Goal: Find specific page/section

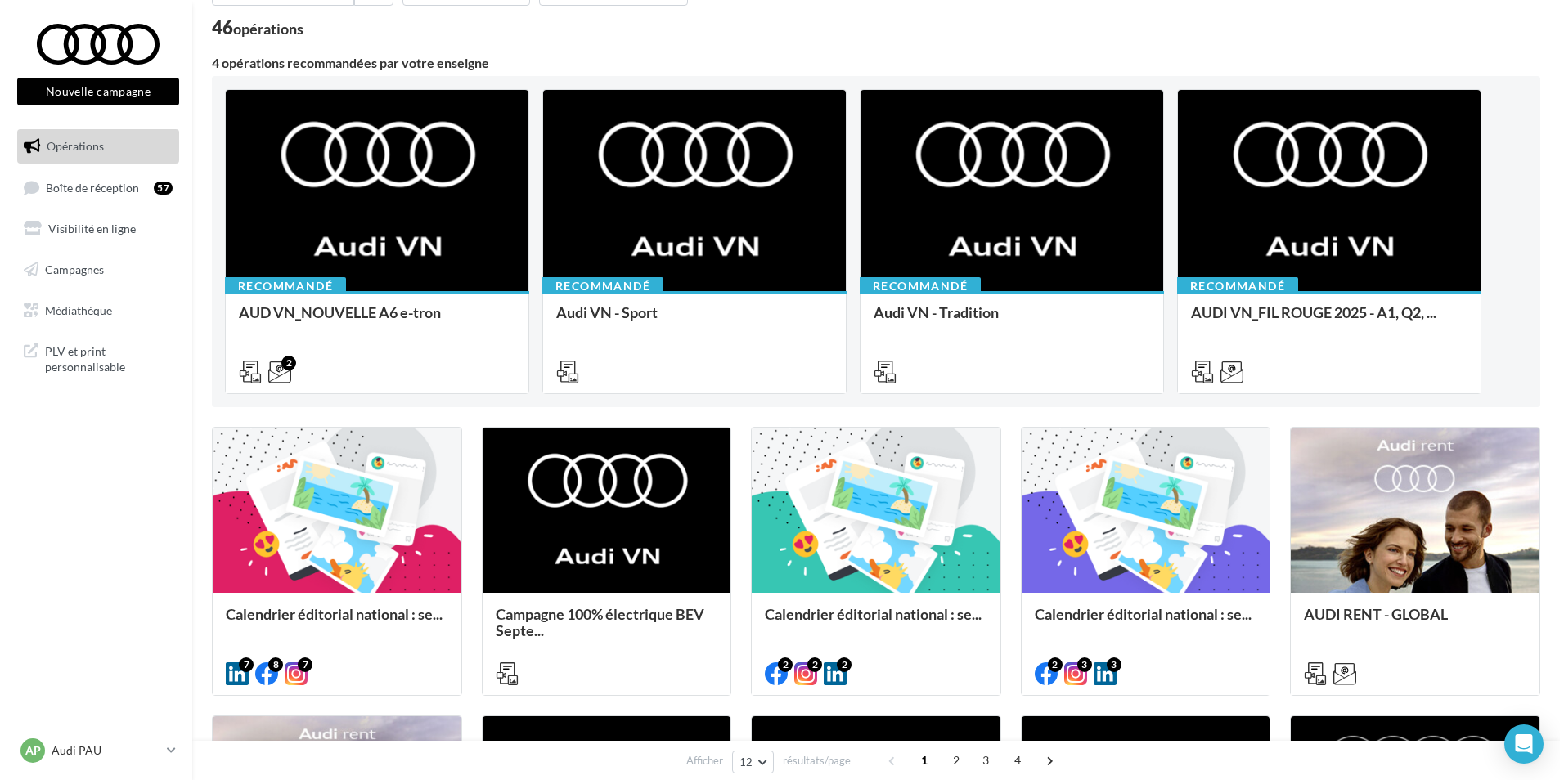
scroll to position [139, 0]
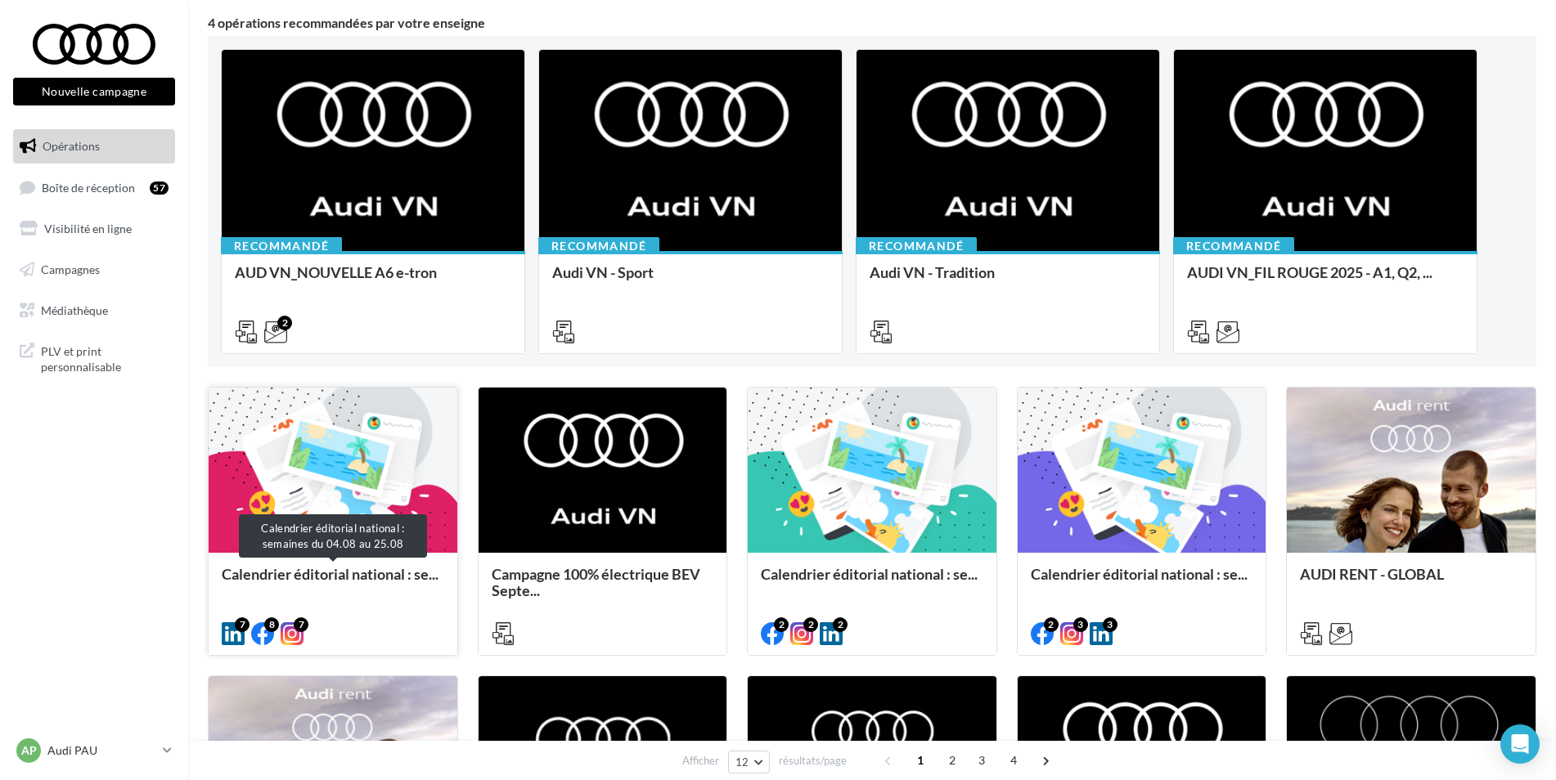
click at [348, 576] on span "Calendrier éditorial national : se..." at bounding box center [330, 574] width 217 height 18
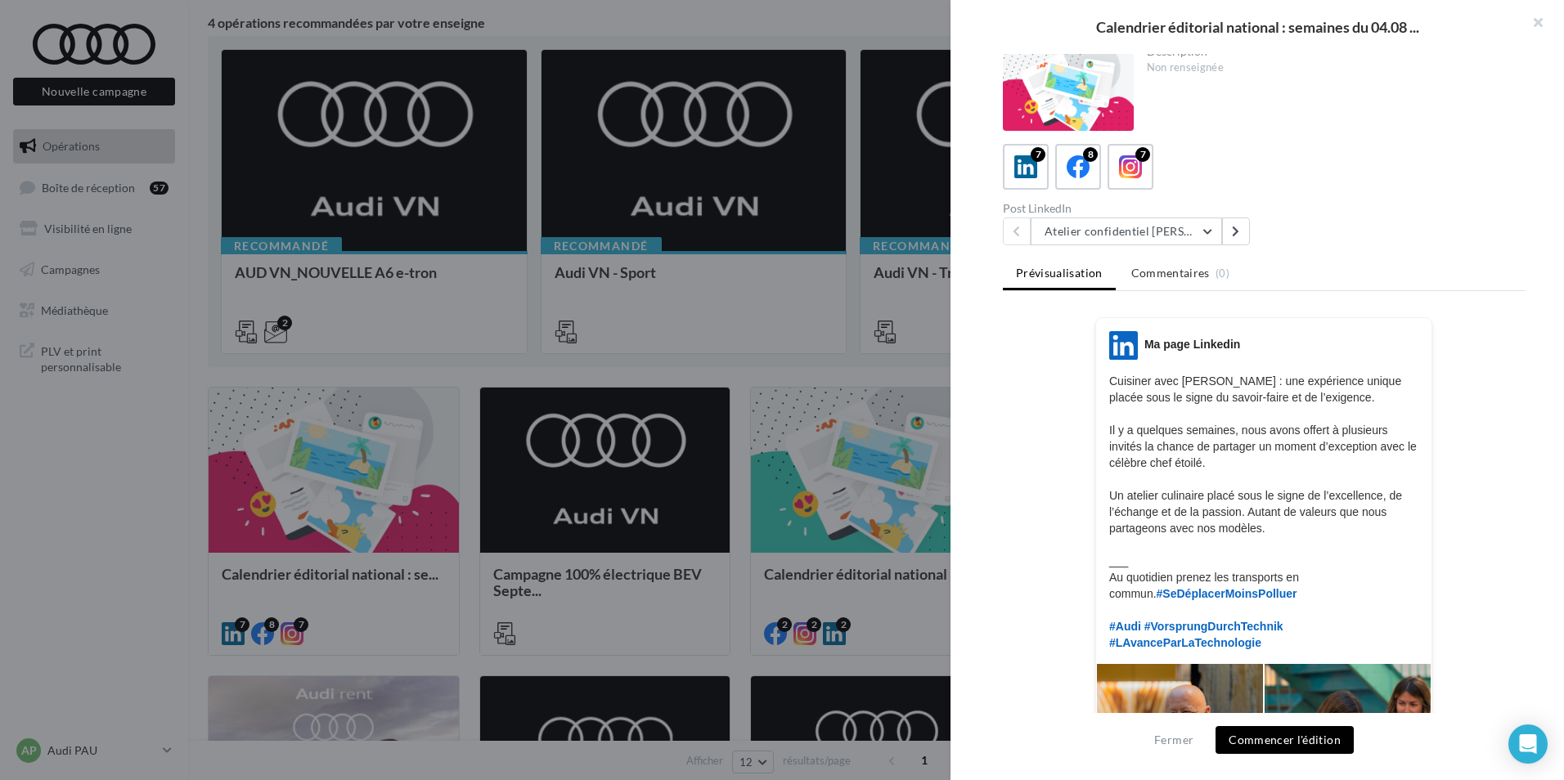
scroll to position [7, 0]
click at [1138, 224] on button "Atelier confidentiel Thierry Marx" at bounding box center [1125, 232] width 191 height 28
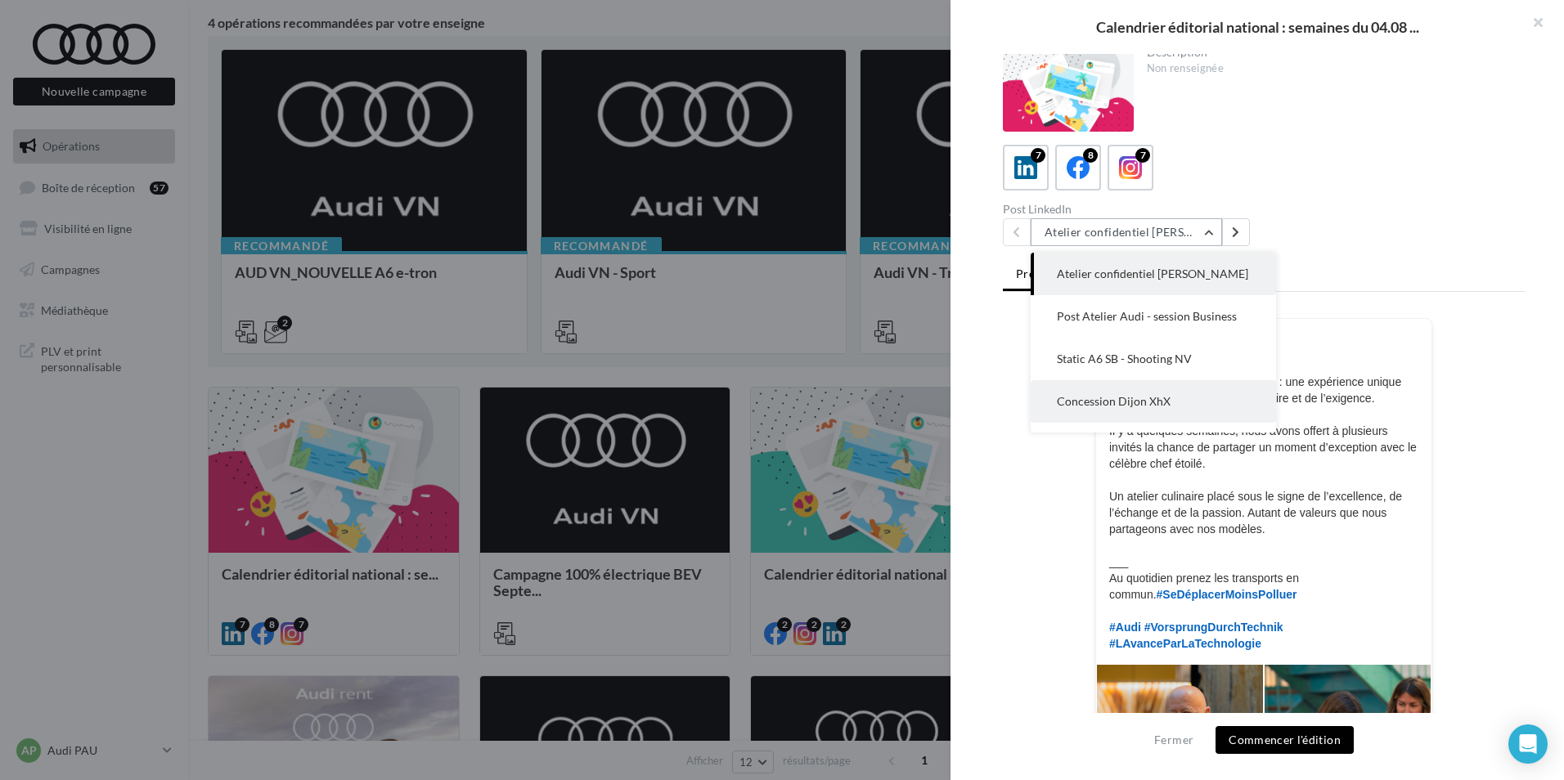
scroll to position [118, 0]
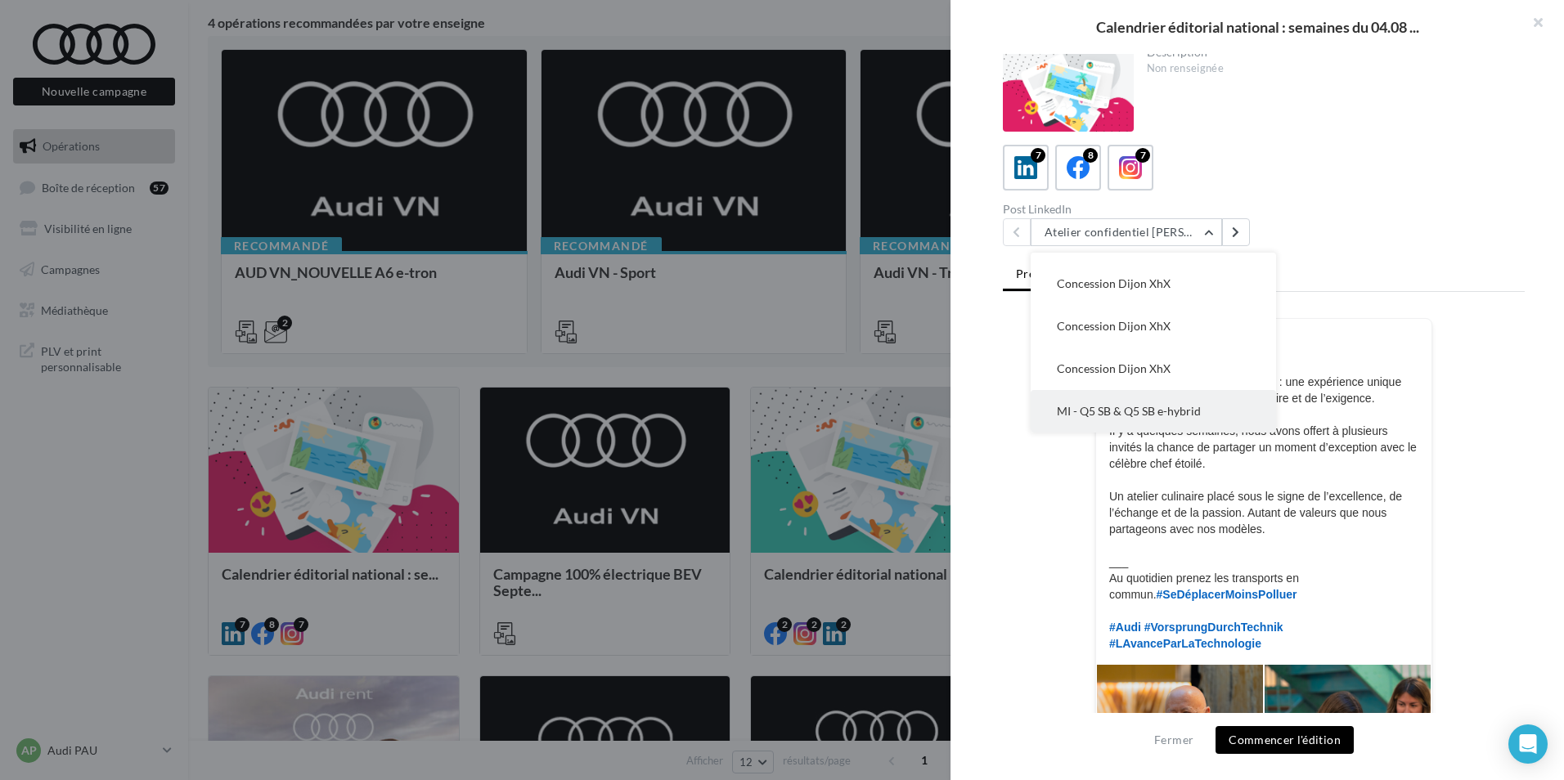
click at [1117, 402] on button "MI - Q5 SB & Q5 SB e-hybrid" at bounding box center [1152, 411] width 245 height 43
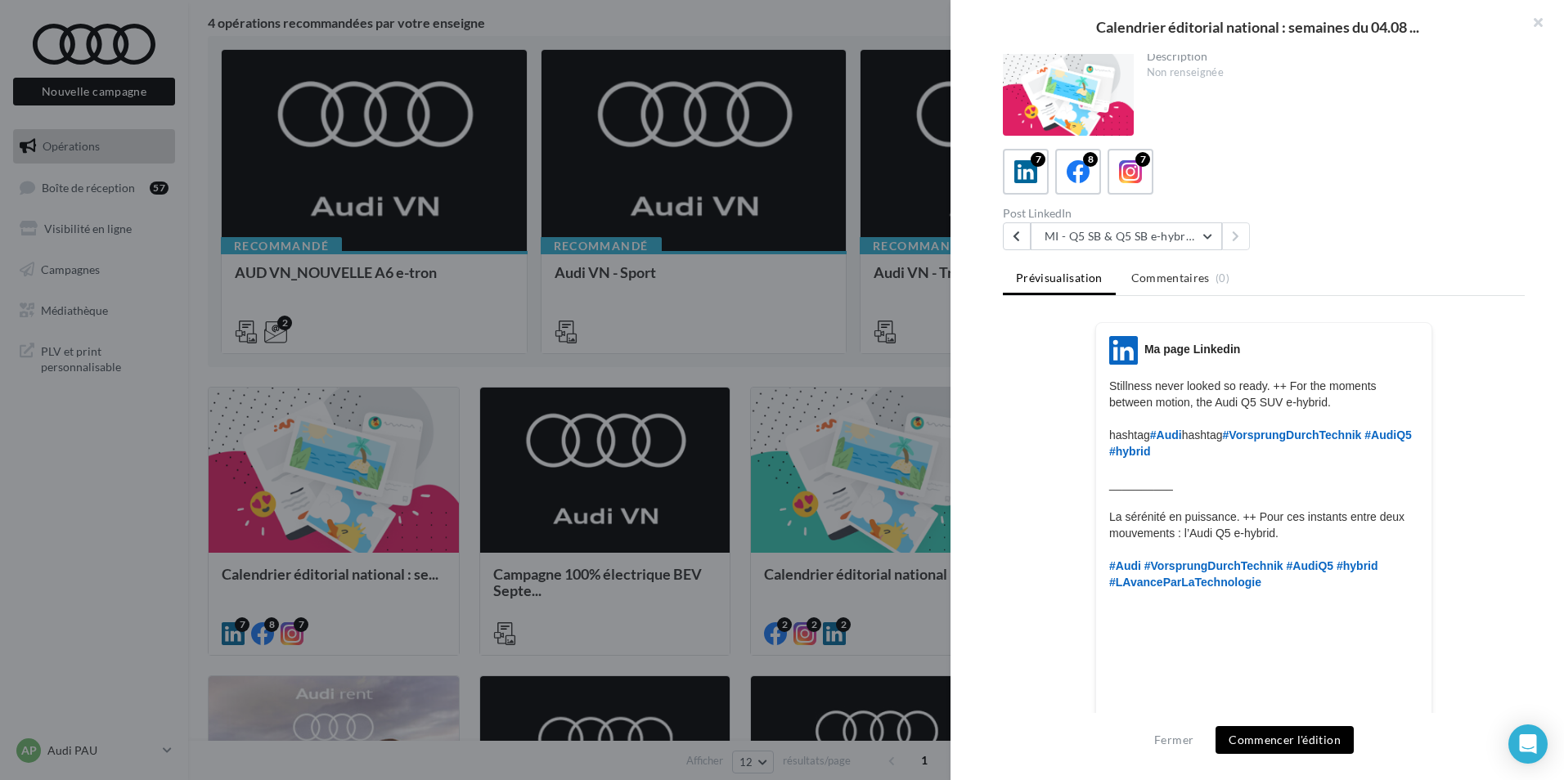
scroll to position [2, 0]
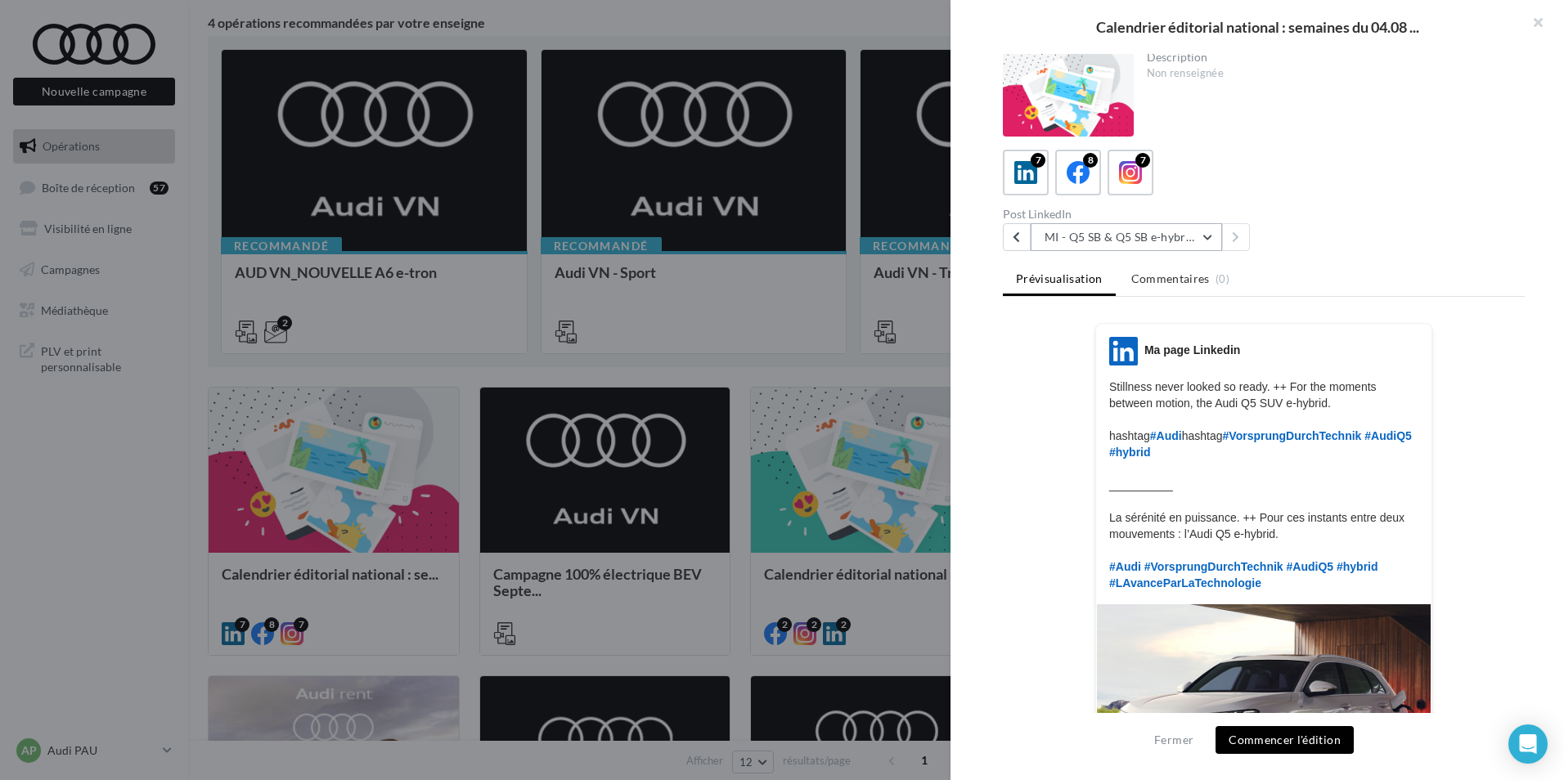
click at [1089, 231] on button "MI - Q5 SB & Q5 SB e-hybrid" at bounding box center [1125, 237] width 191 height 28
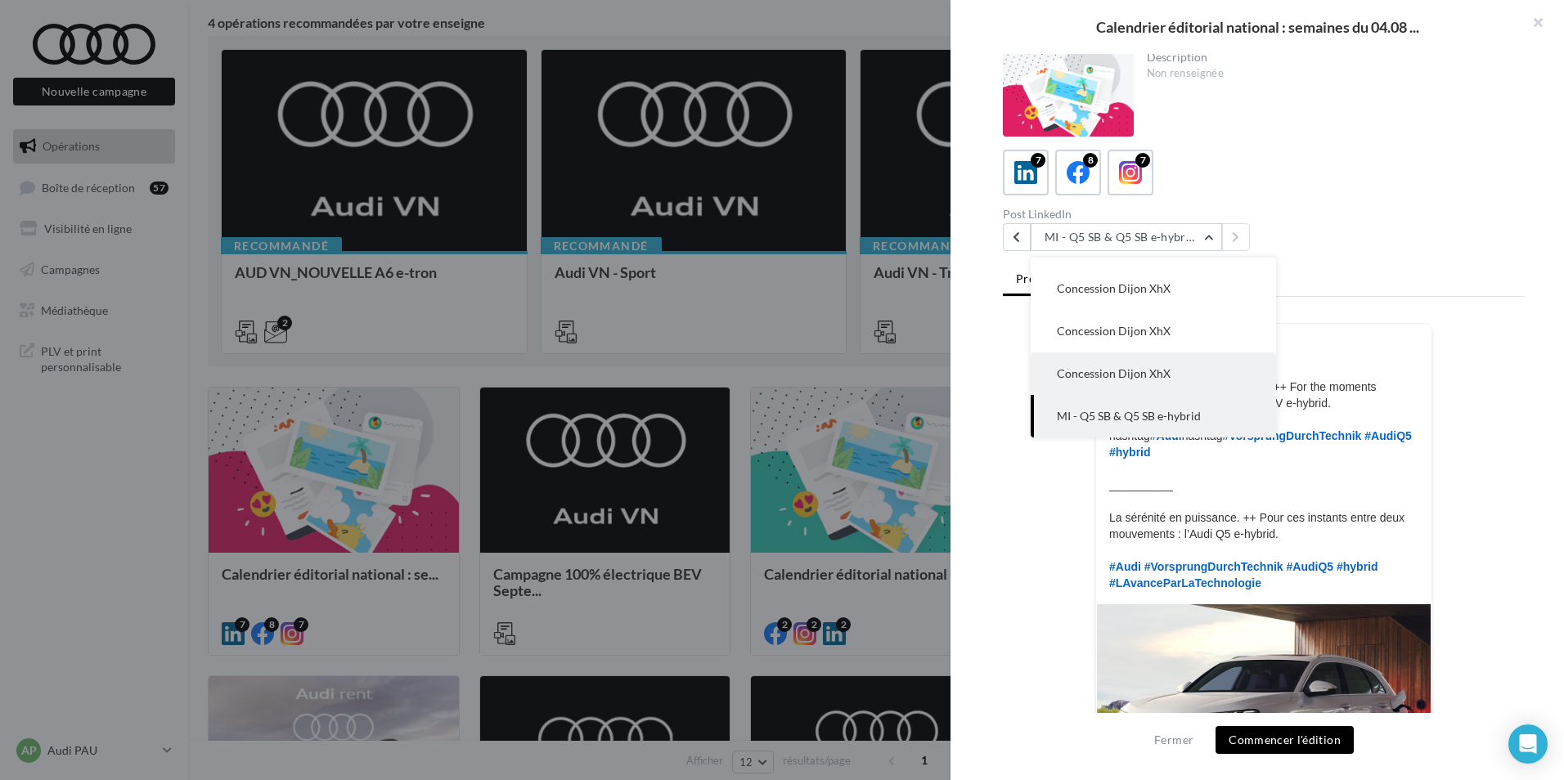
click at [1121, 368] on span "Concession Dijon XhX" at bounding box center [1114, 373] width 114 height 14
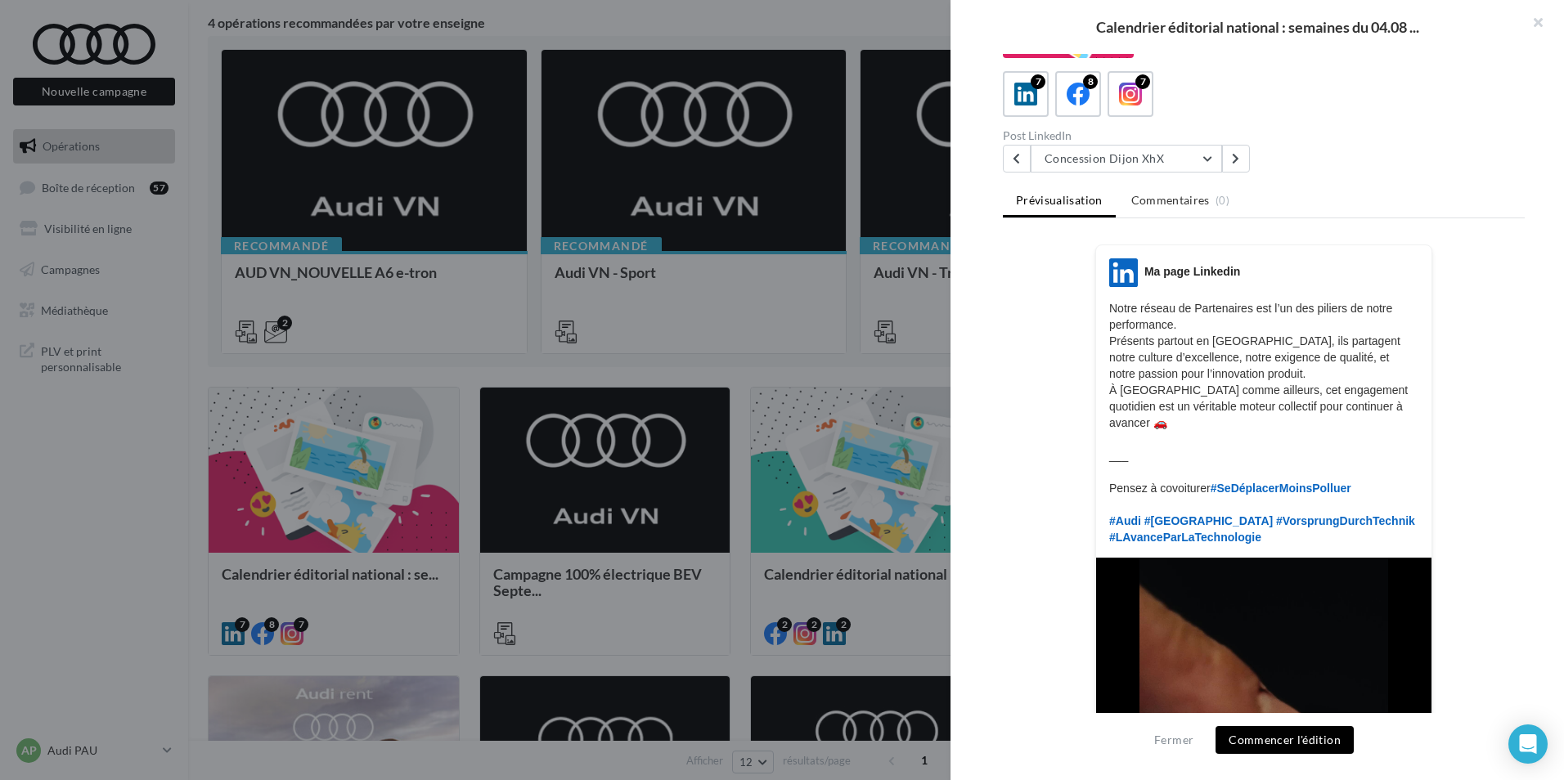
scroll to position [80, 0]
click at [1129, 157] on button "Concession Dijon XhX" at bounding box center [1125, 160] width 191 height 28
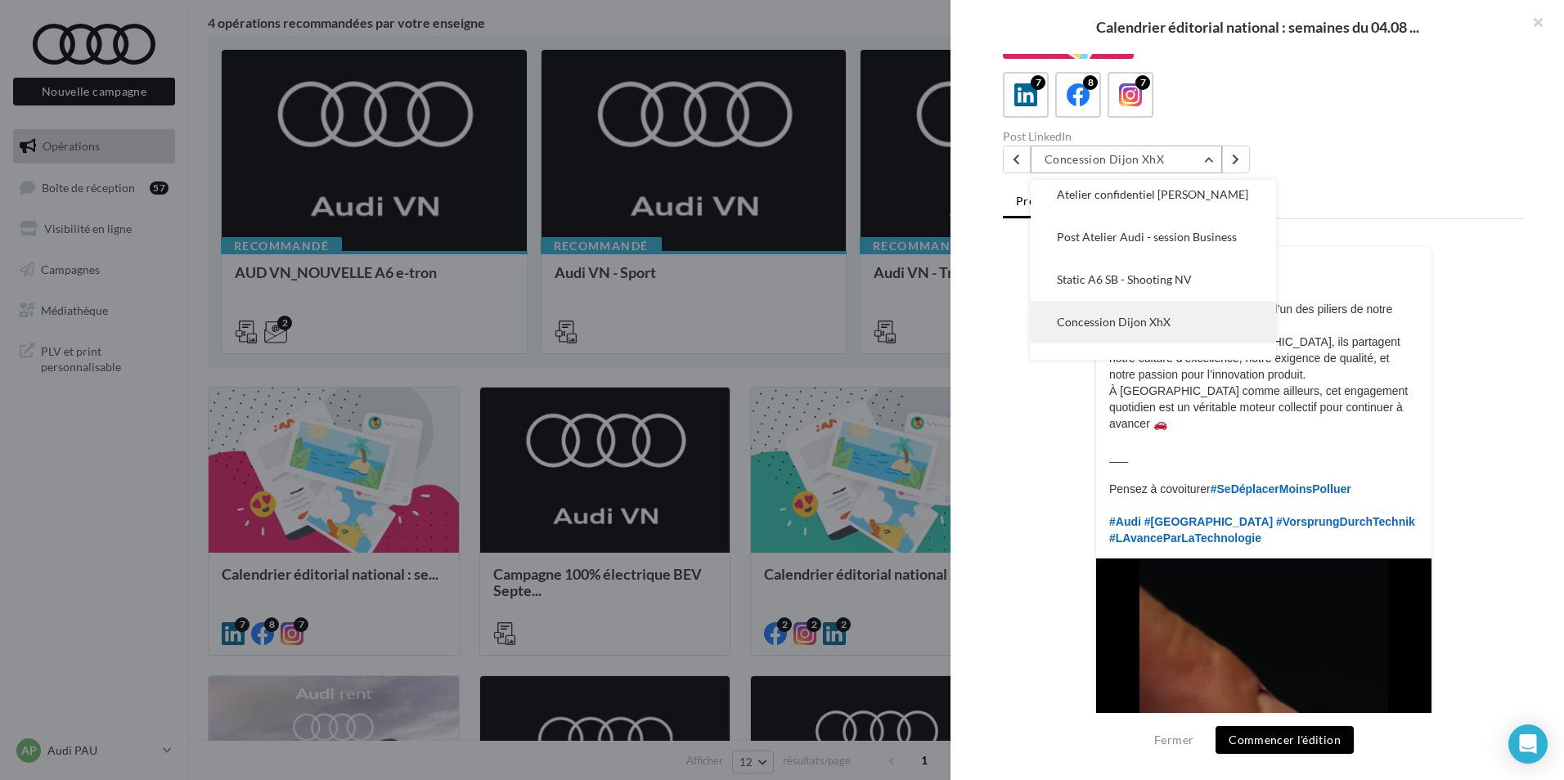
scroll to position [6, 0]
click at [1116, 268] on button "Static A6 SB - Shooting NV" at bounding box center [1152, 280] width 245 height 43
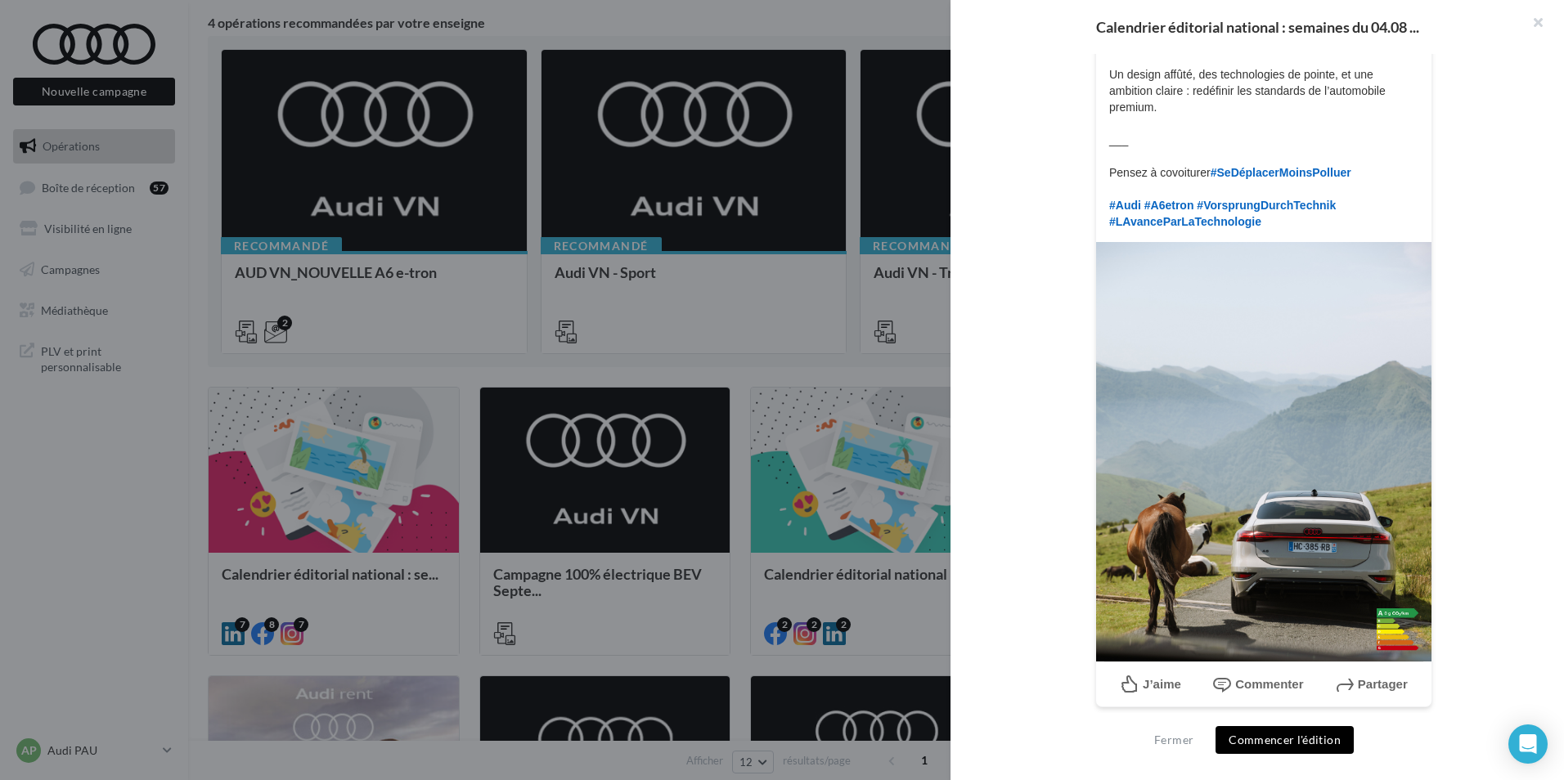
scroll to position [0, 0]
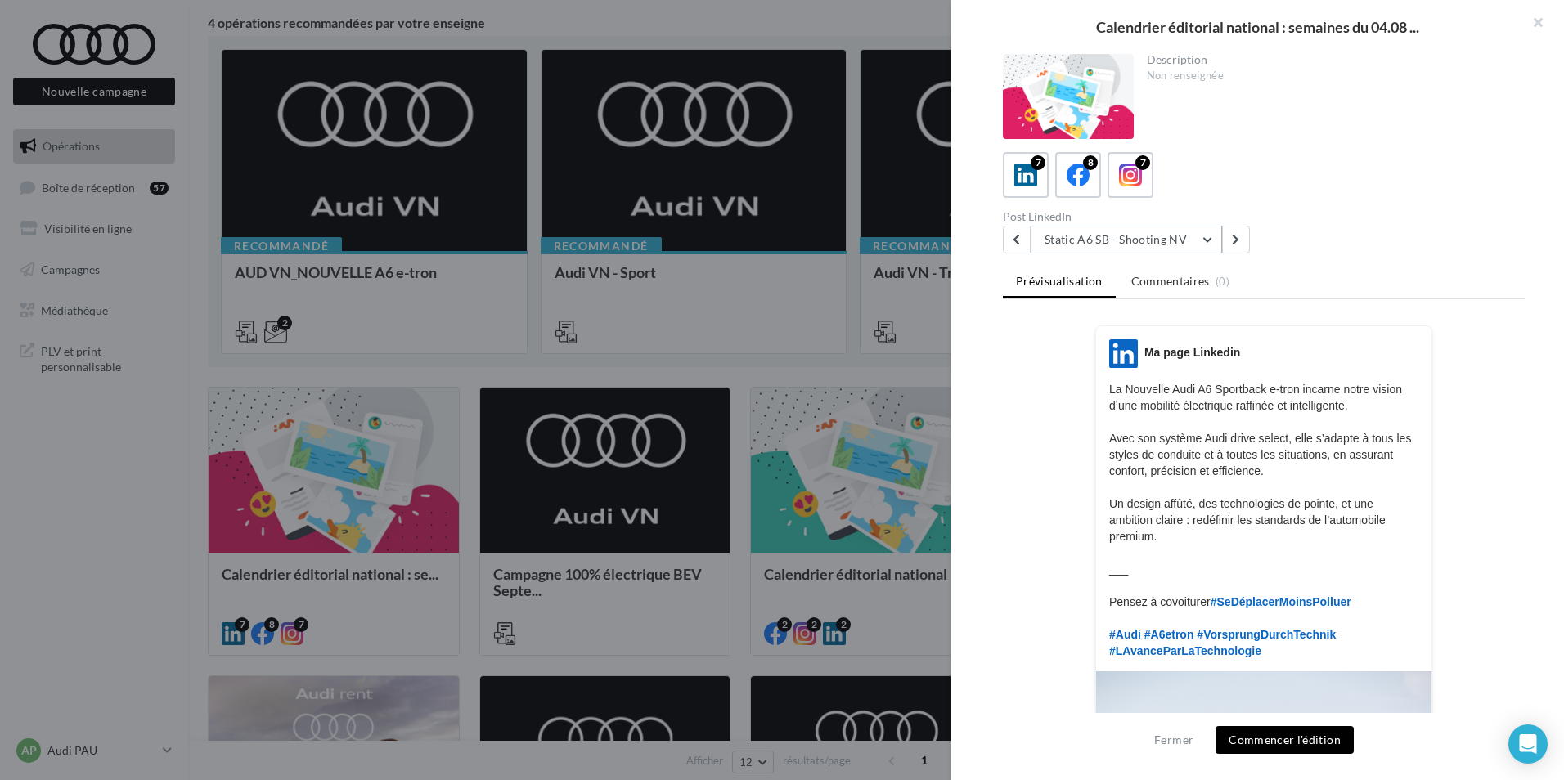
click at [1108, 248] on button "Static A6 SB - Shooting NV" at bounding box center [1125, 240] width 191 height 28
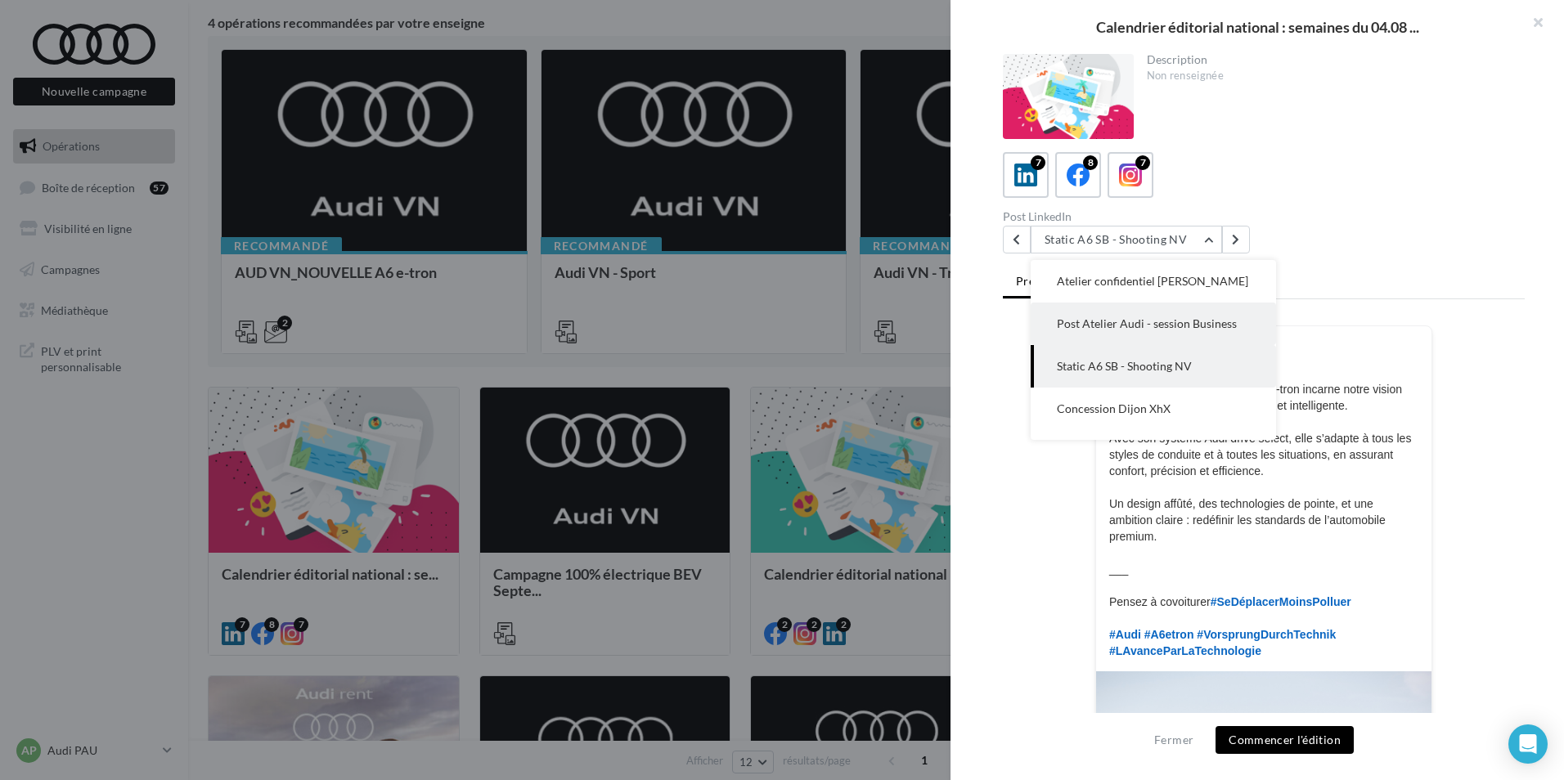
click at [1105, 320] on span "Post Atelier Audi - session Business" at bounding box center [1147, 324] width 180 height 14
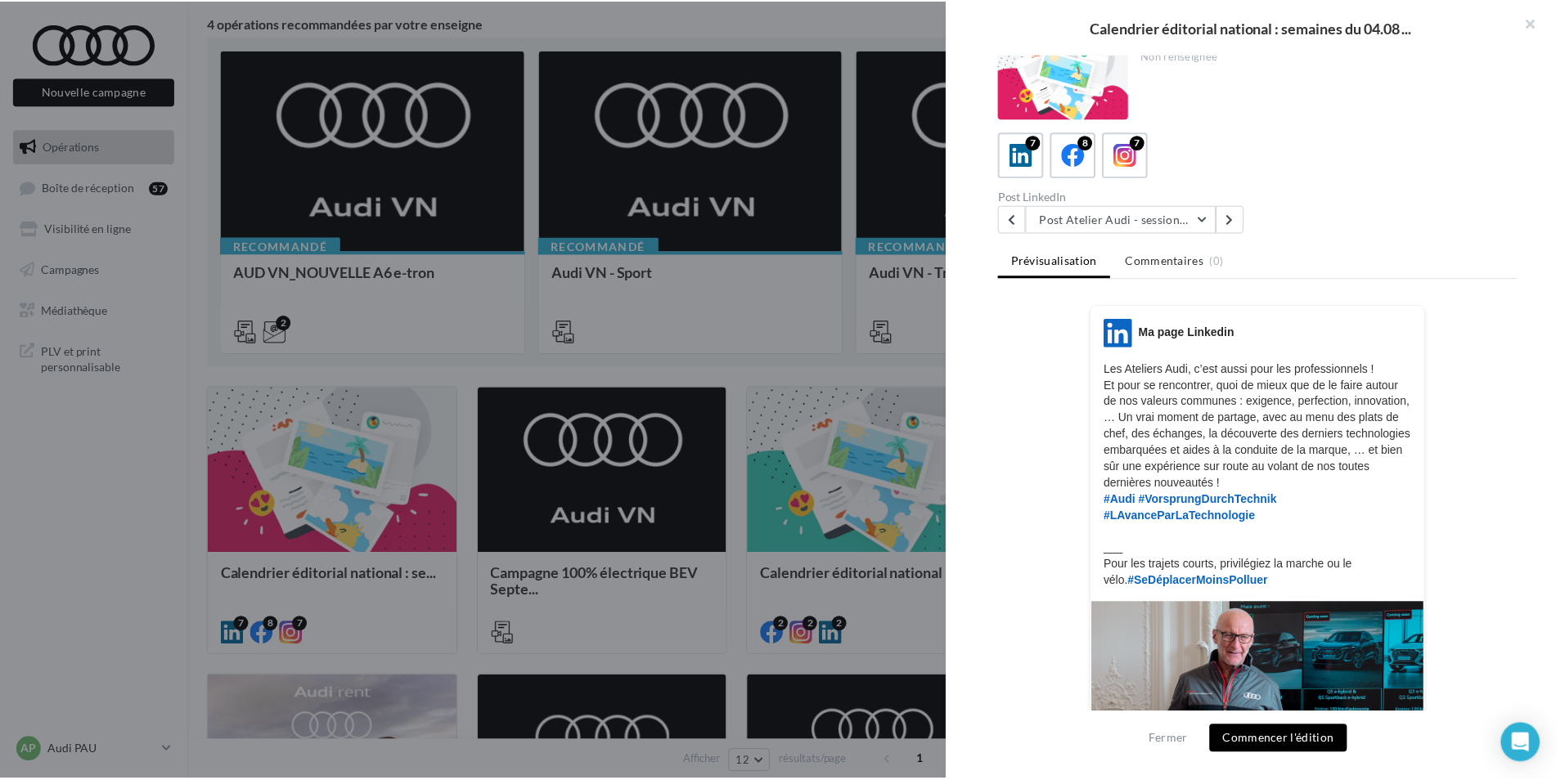
scroll to position [21, 0]
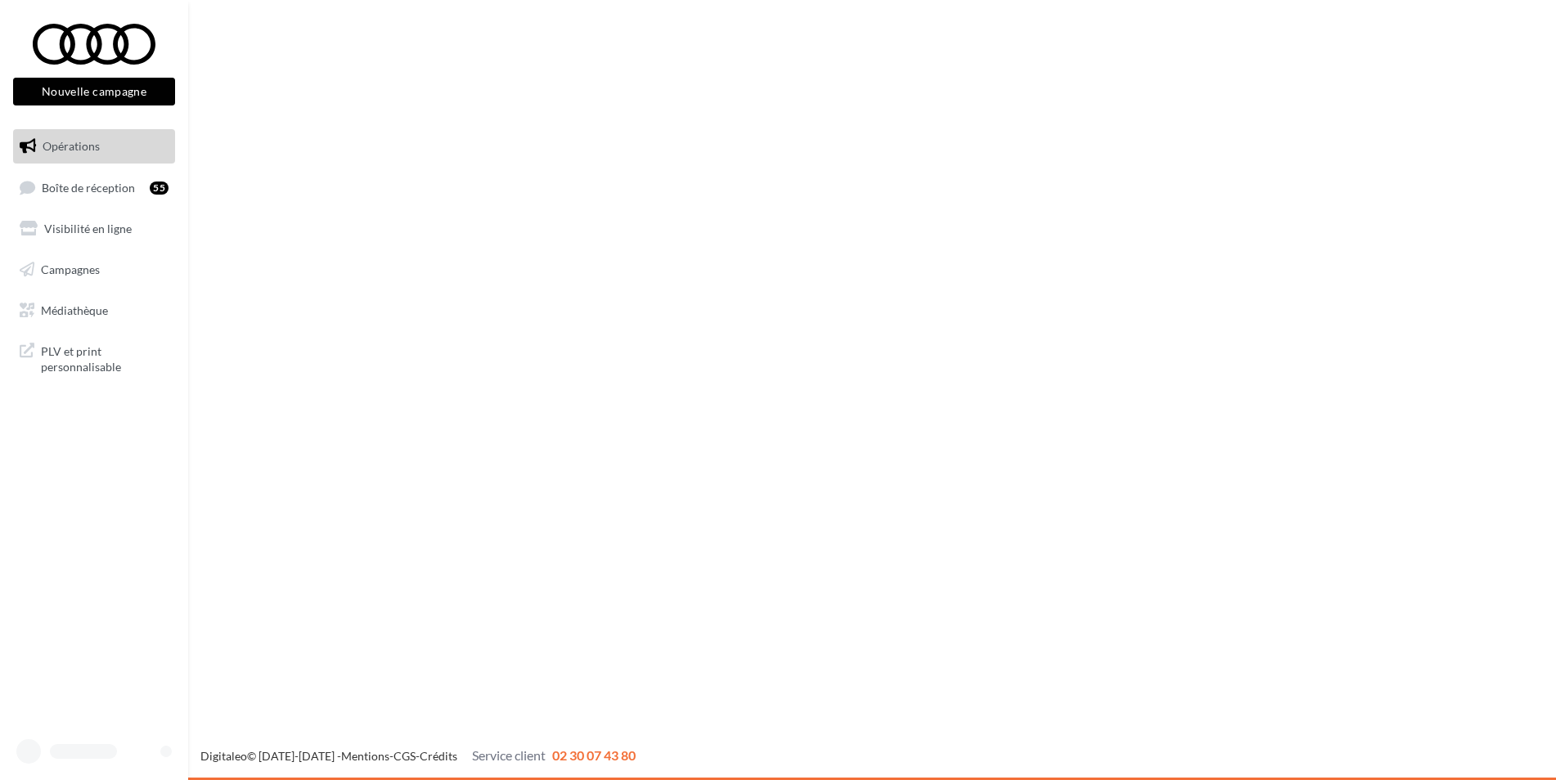
scroll to position [245, 0]
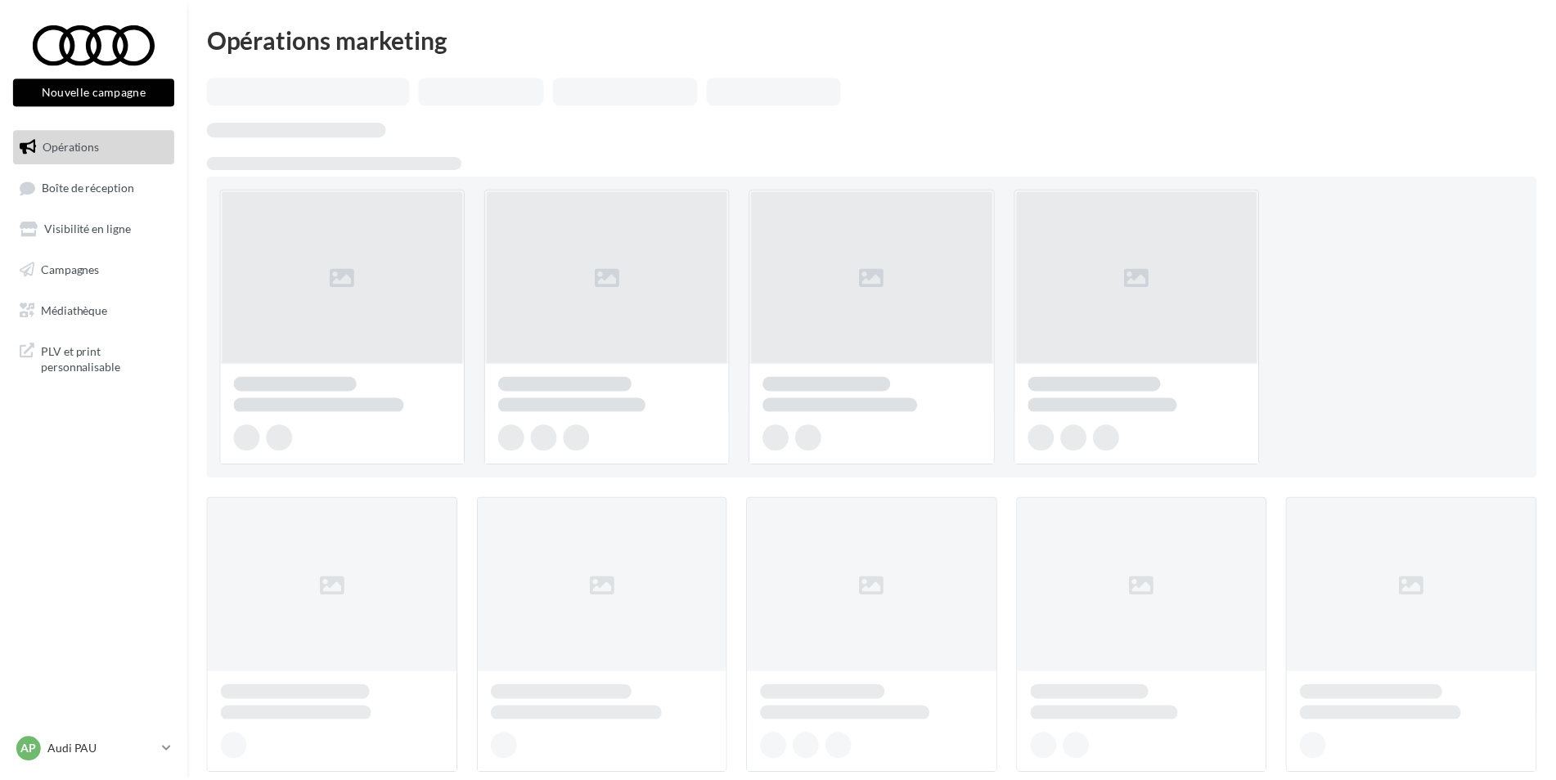
scroll to position [139, 0]
